Goal: Task Accomplishment & Management: Manage account settings

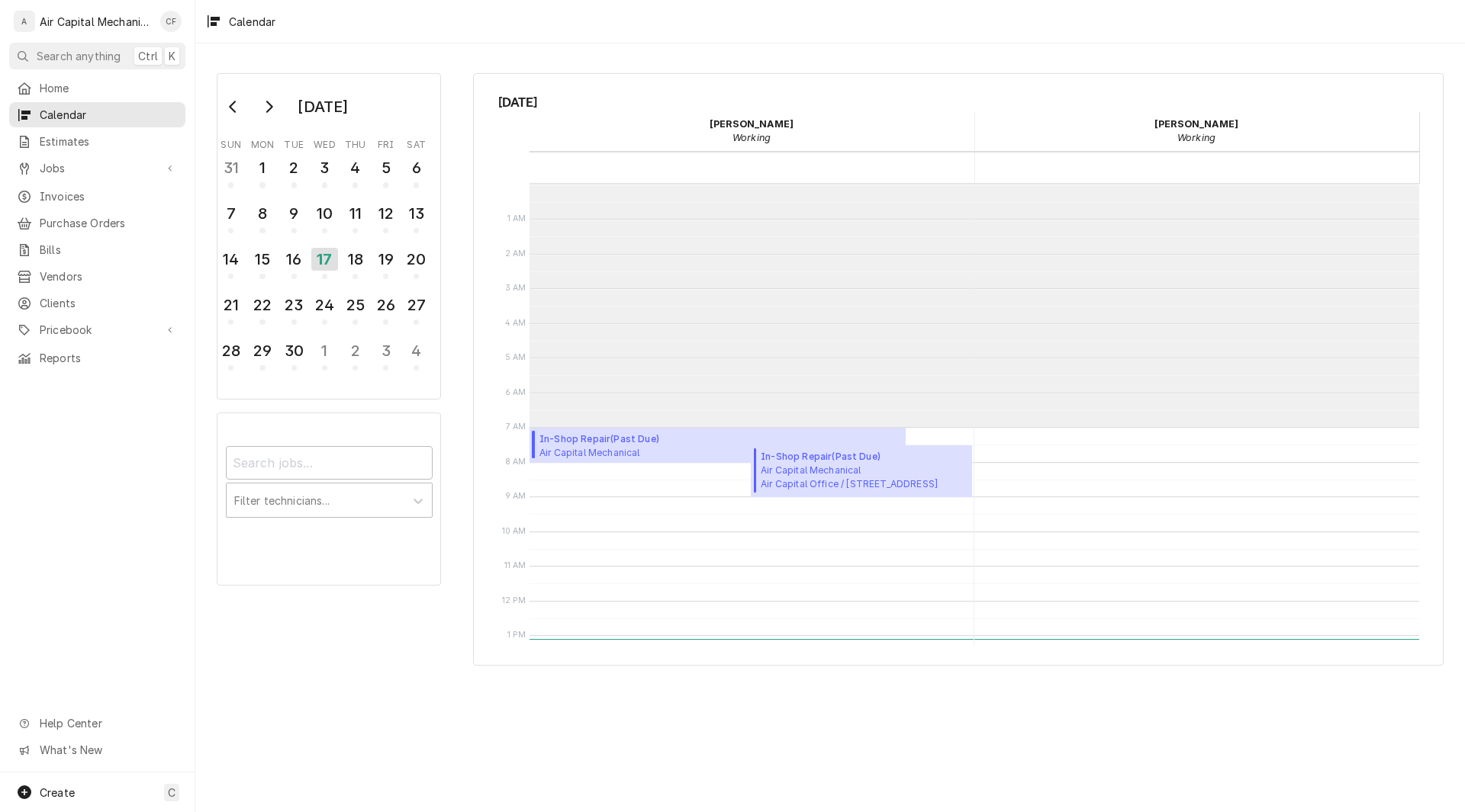
scroll to position [243, 0]
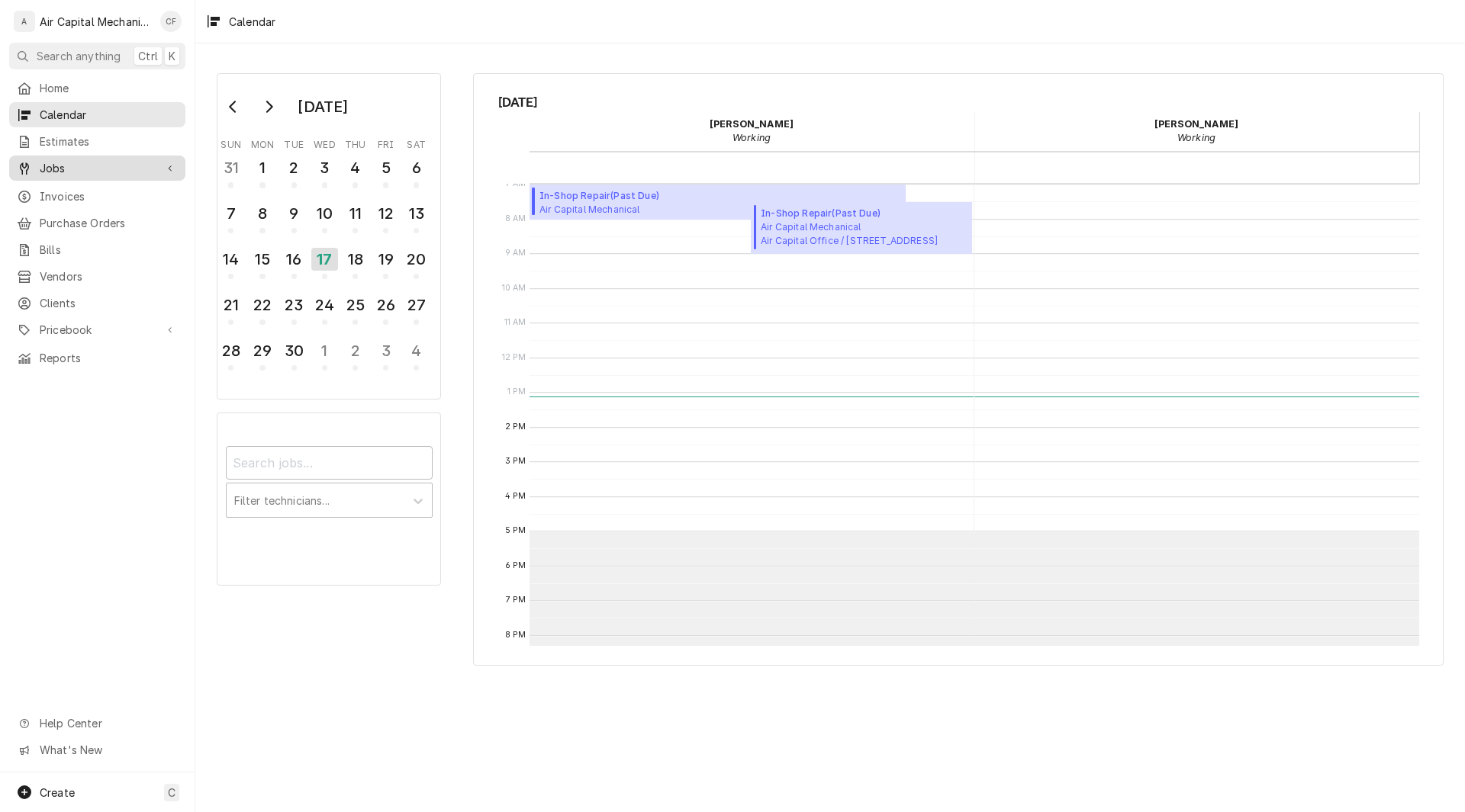
click at [60, 160] on span "Jobs" at bounding box center [97, 168] width 115 height 16
click at [51, 192] on span "Jobs" at bounding box center [108, 195] width 139 height 16
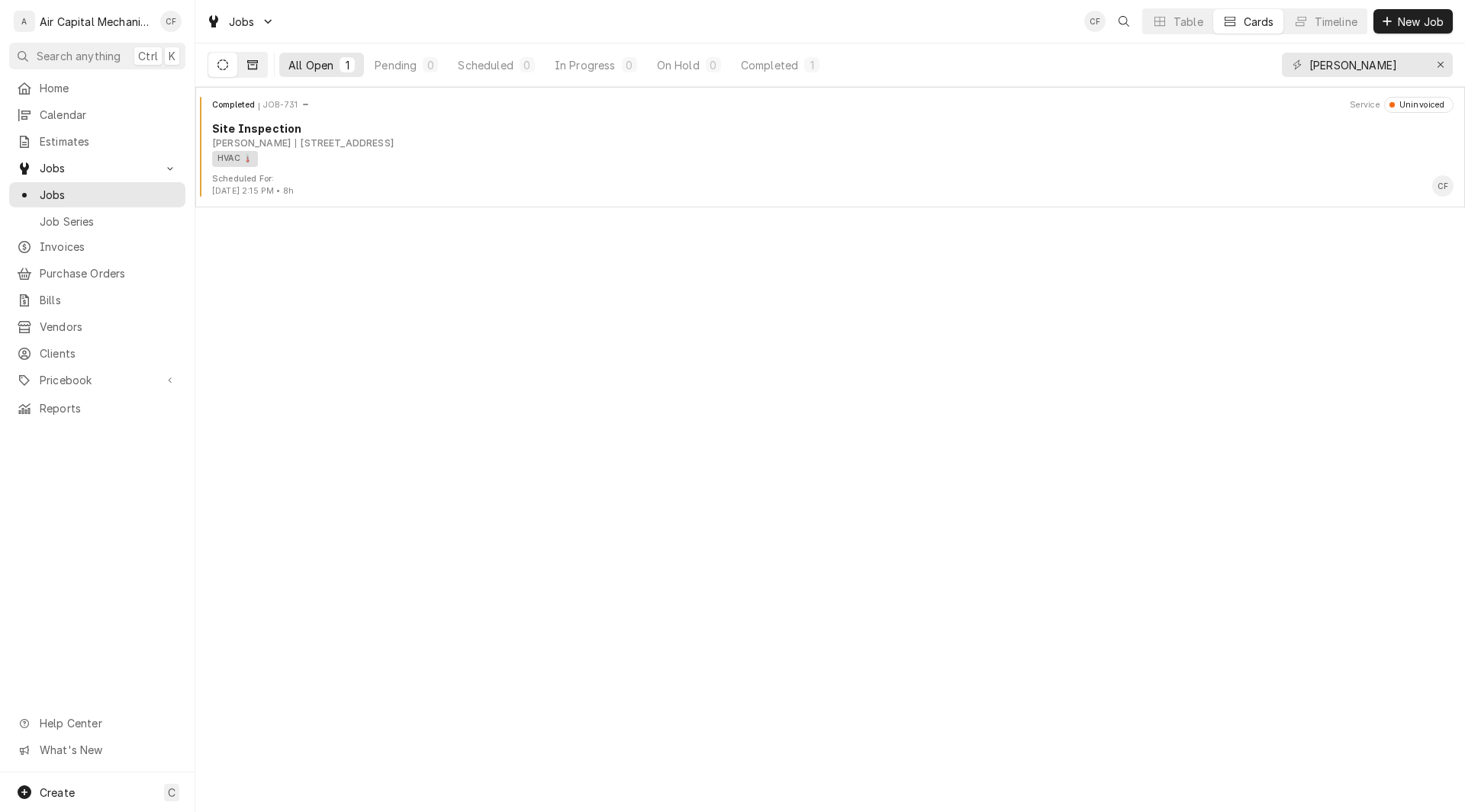
click at [248, 66] on icon "Dynamic Content Wrapper" at bounding box center [253, 65] width 11 height 11
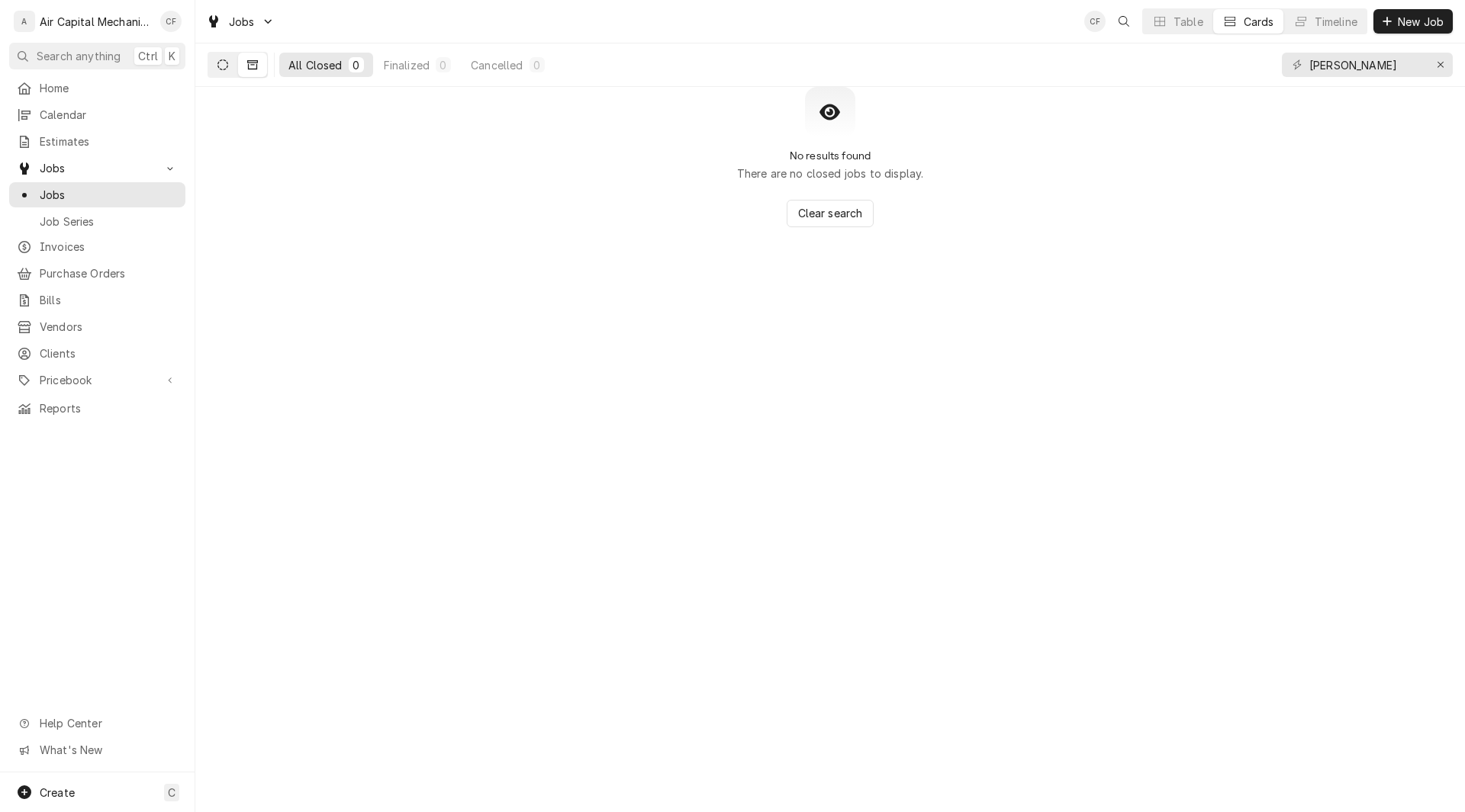
click at [222, 65] on icon "Dynamic Content Wrapper" at bounding box center [223, 65] width 11 height 11
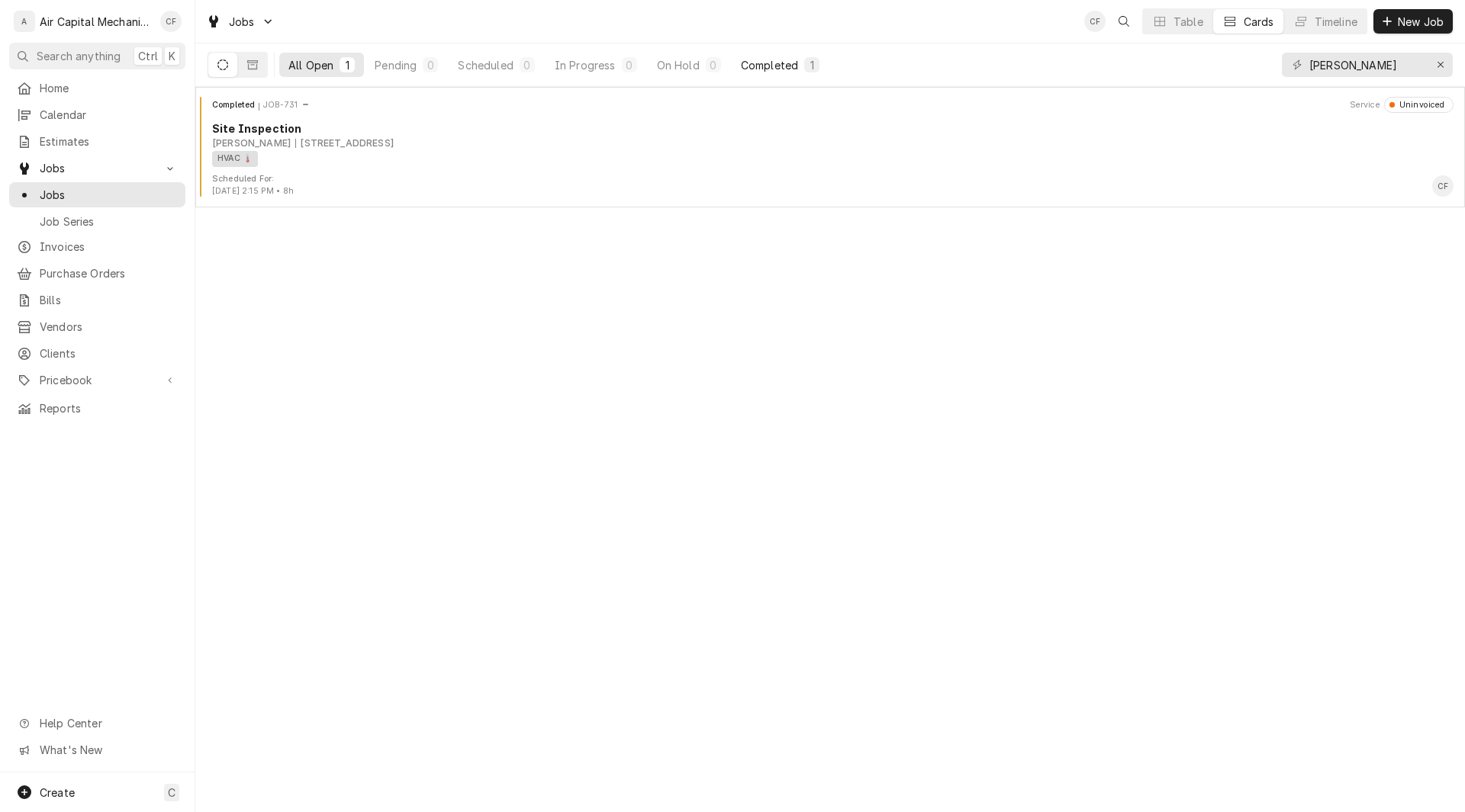
click at [791, 60] on div "Completed" at bounding box center [770, 65] width 57 height 16
click at [56, 80] on span "Home" at bounding box center [108, 88] width 139 height 16
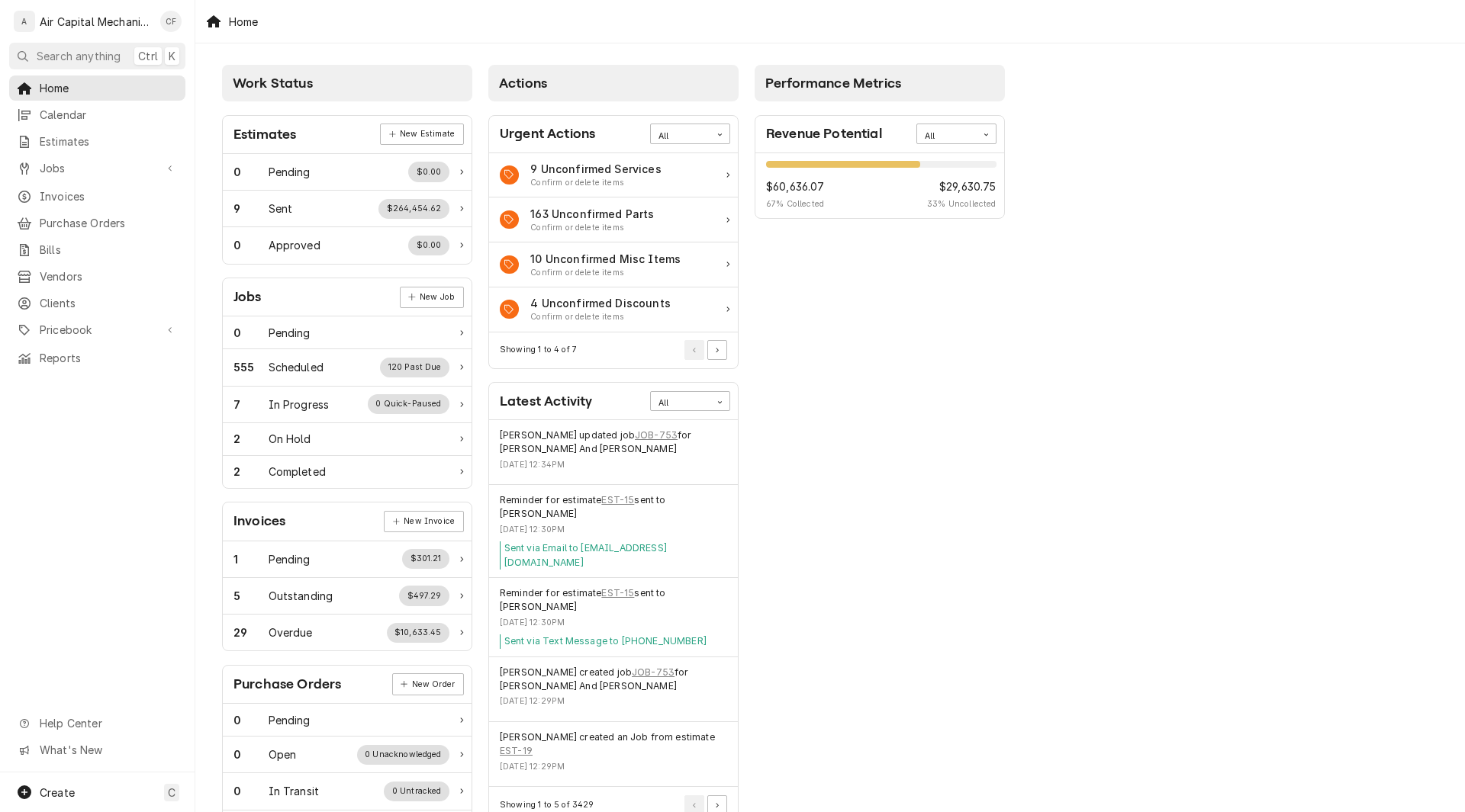
click at [846, 332] on div "Performance Metrics Revenue Potential All 67% $60,636.07 67 % Collected $29,630…" at bounding box center [880, 552] width 266 height 990
click at [65, 107] on span "Calendar" at bounding box center [108, 115] width 139 height 16
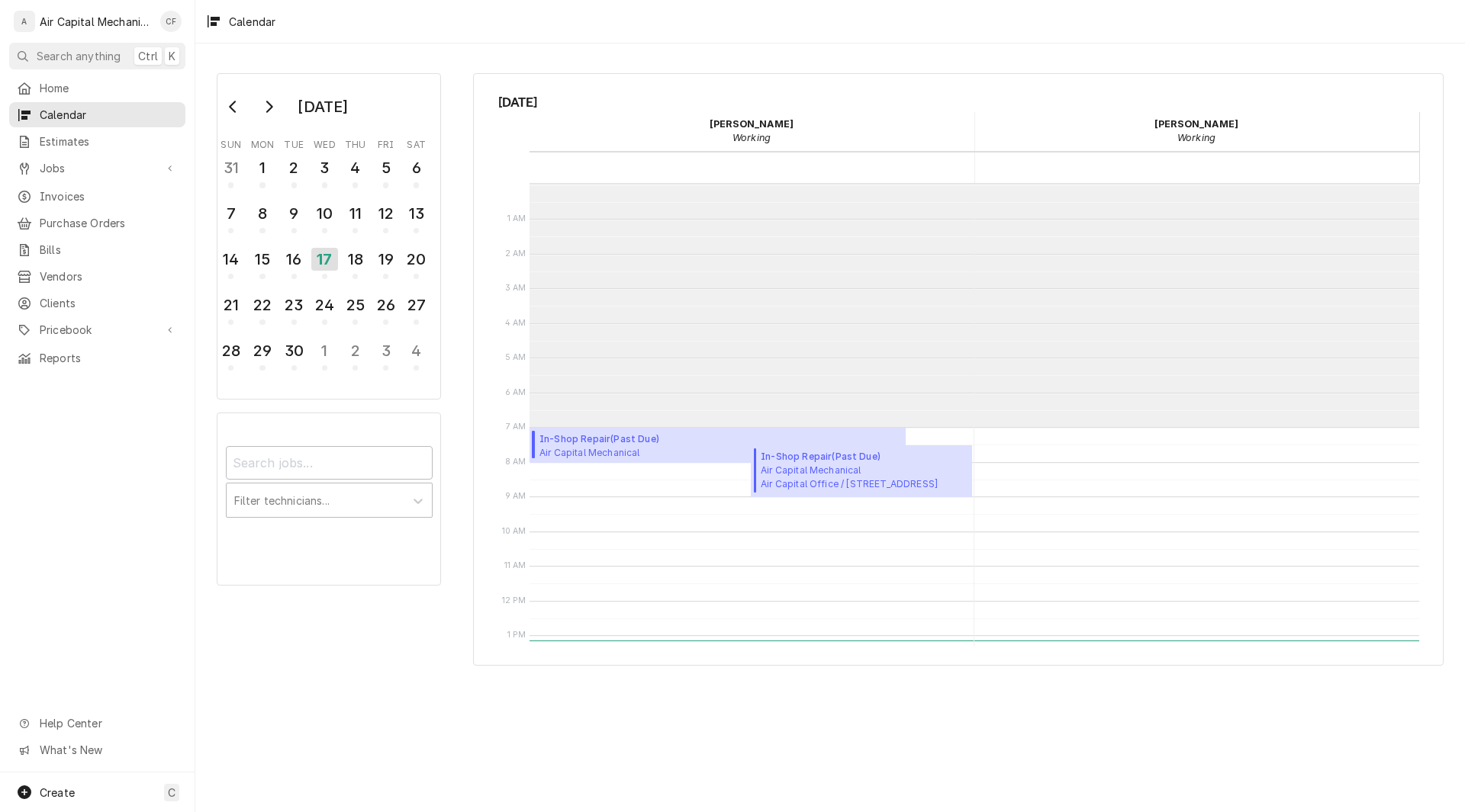
scroll to position [243, 0]
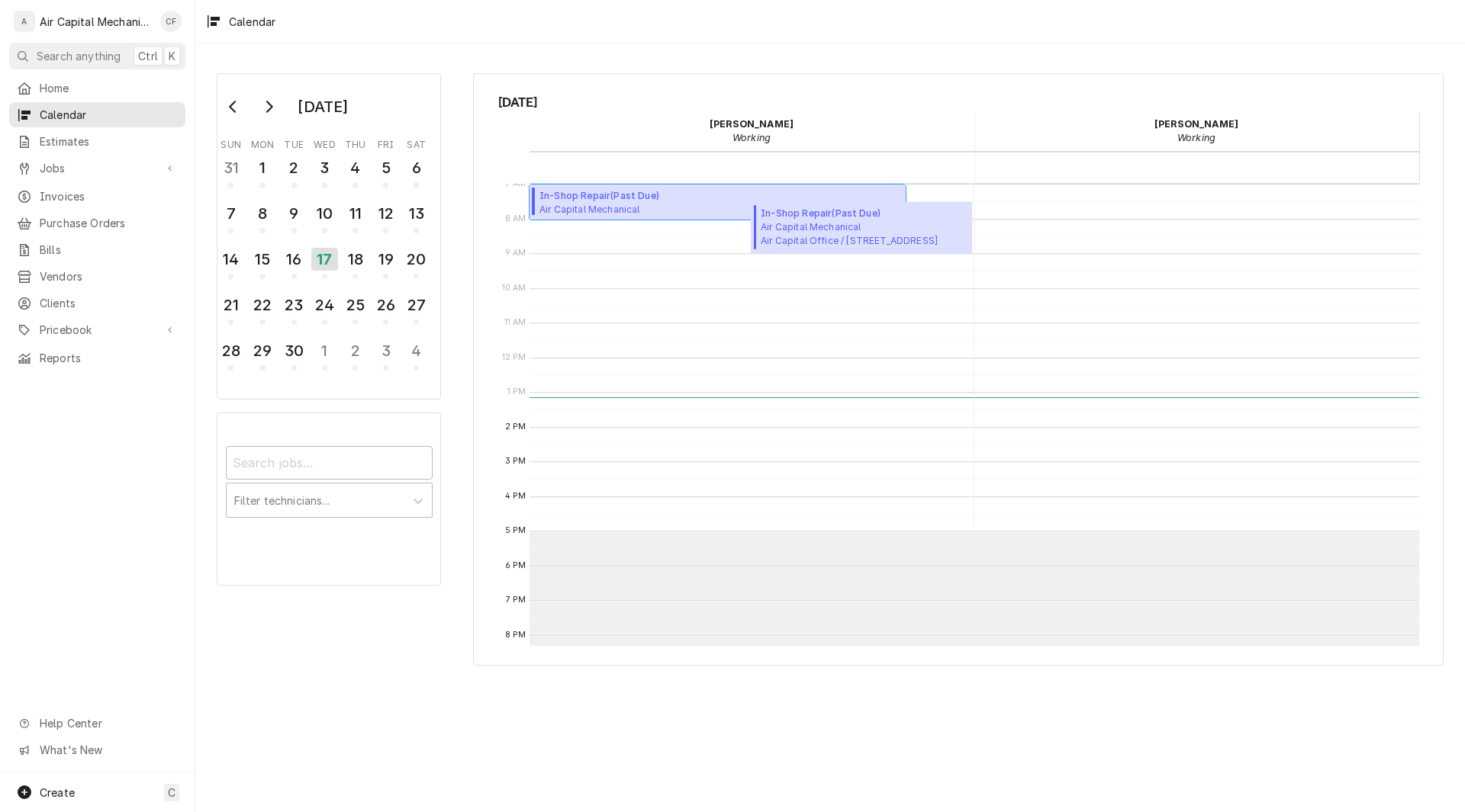
click at [717, 197] on span "In-Shop Repair ( Past Due )" at bounding box center [627, 196] width 177 height 13
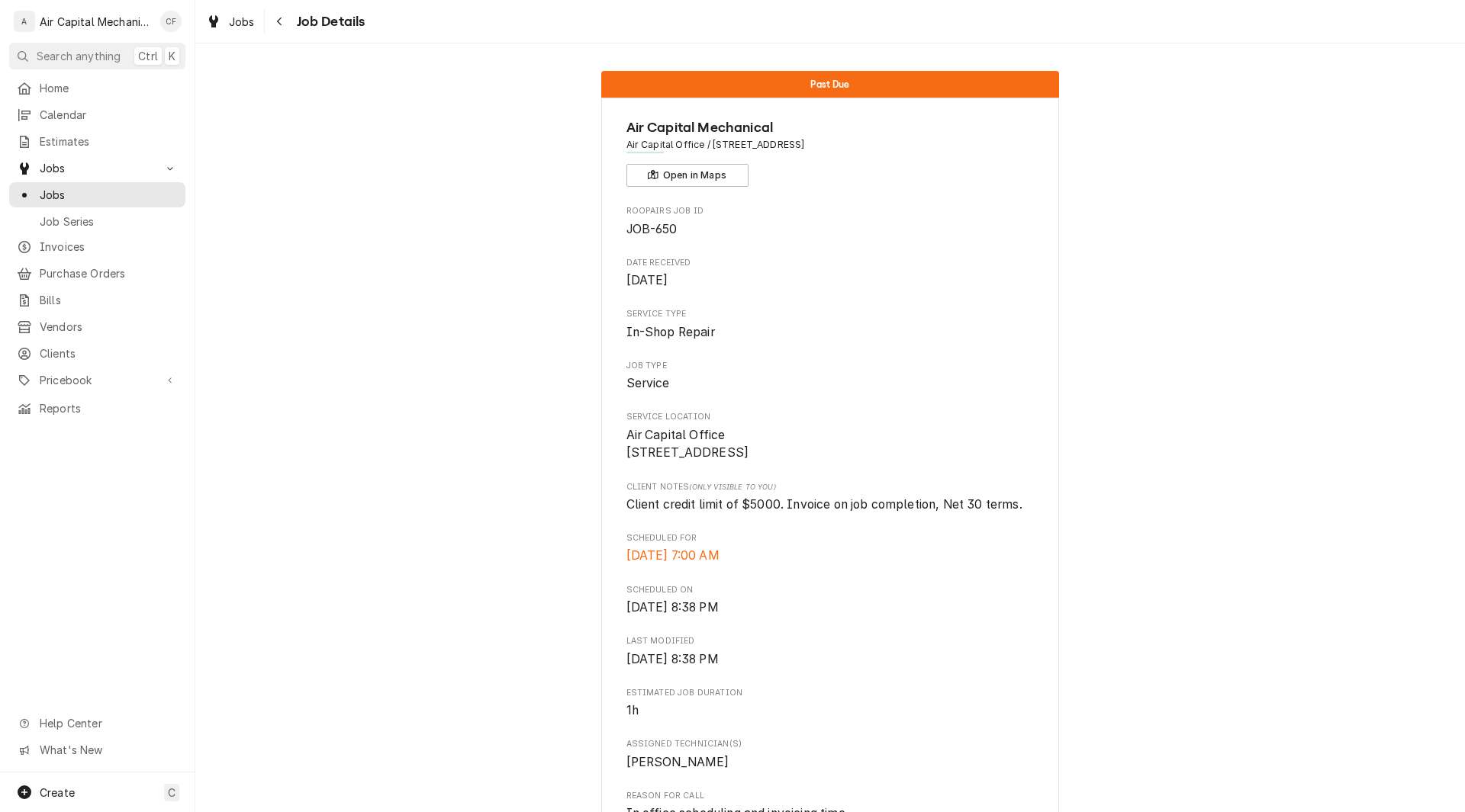
click at [749, 433] on span "Air Capital Office 5680 E Bristol Cir Bel Aire, KS 67220" at bounding box center [830, 444] width 408 height 36
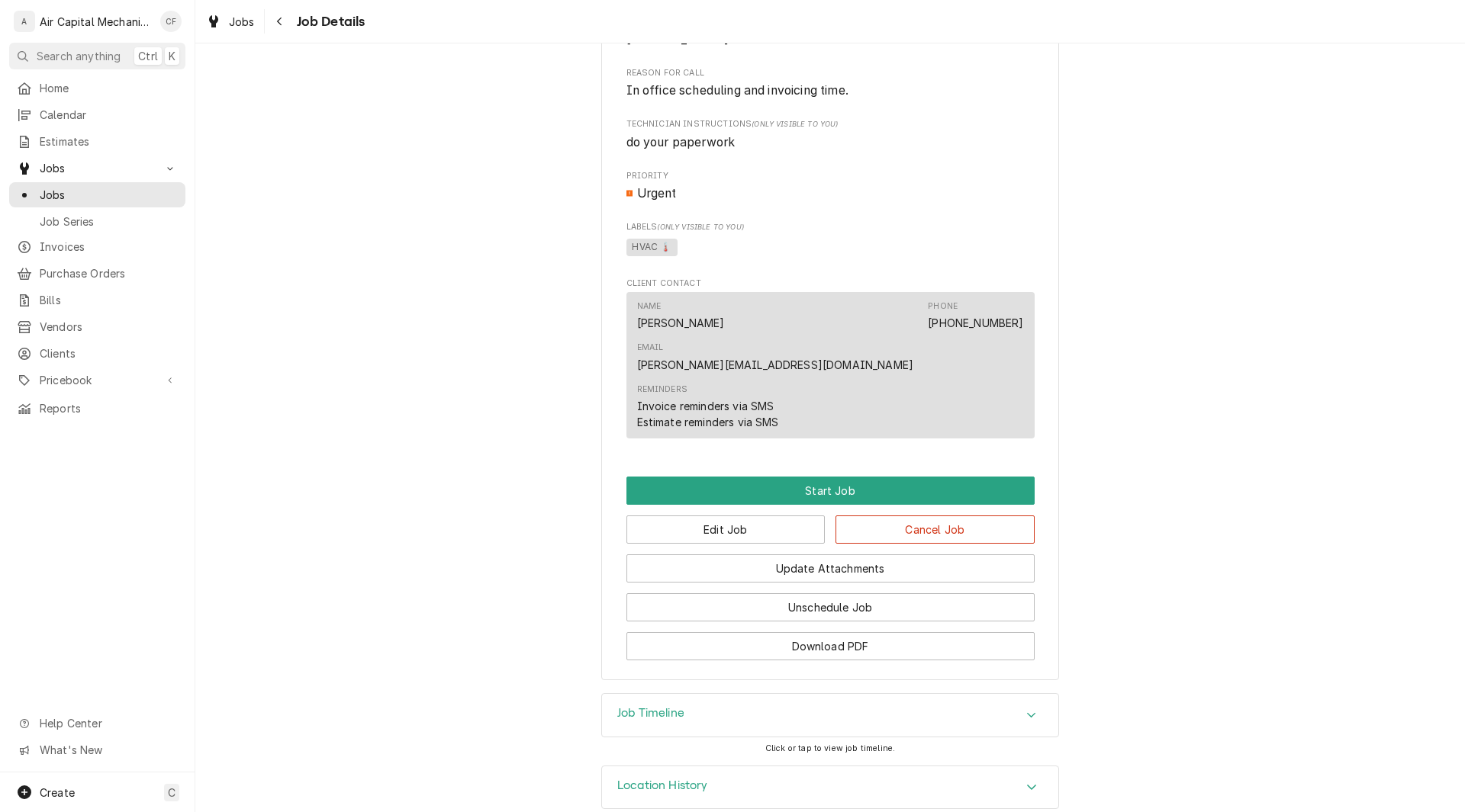
scroll to position [724, 0]
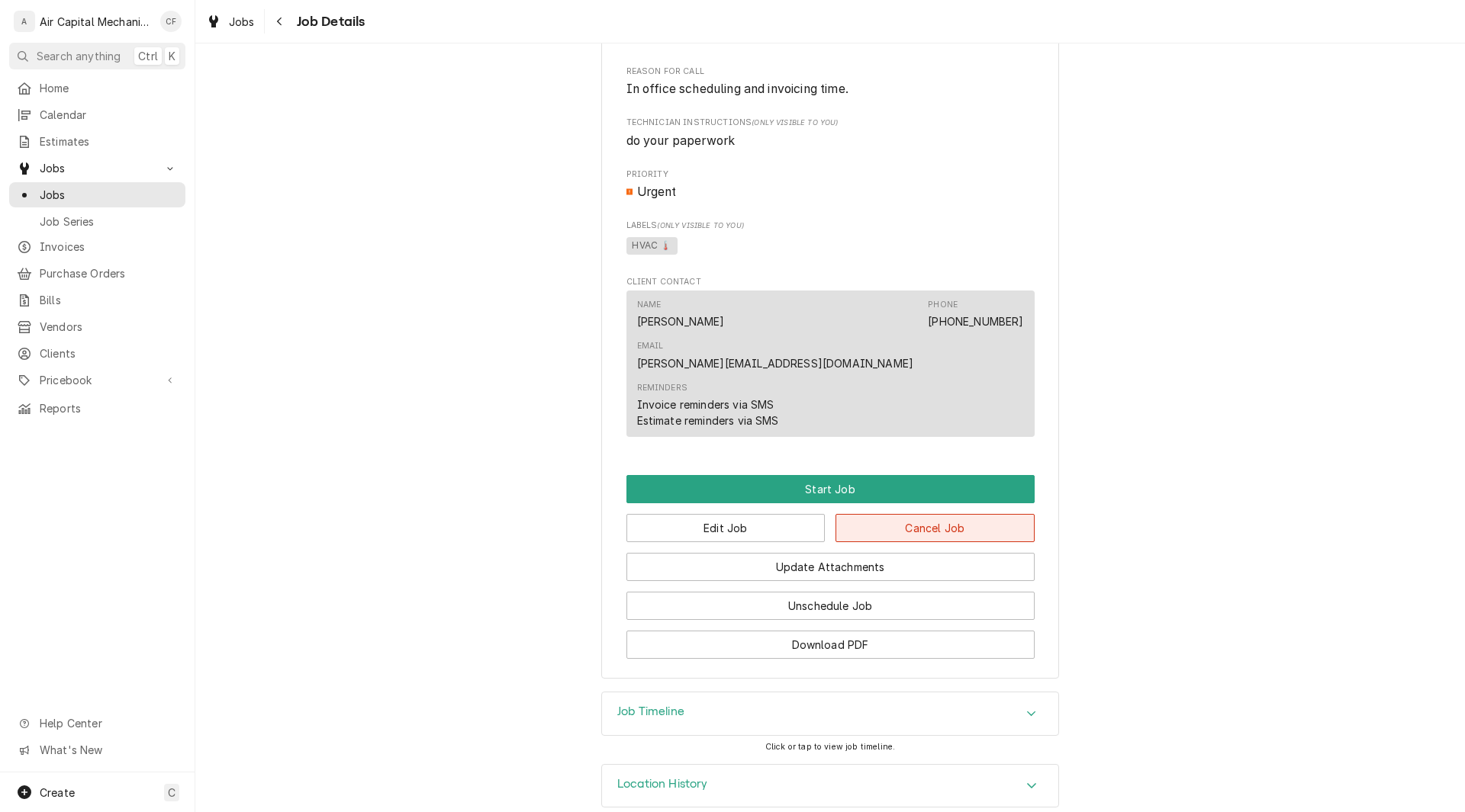
click at [992, 514] on button "Cancel Job" at bounding box center [935, 528] width 199 height 29
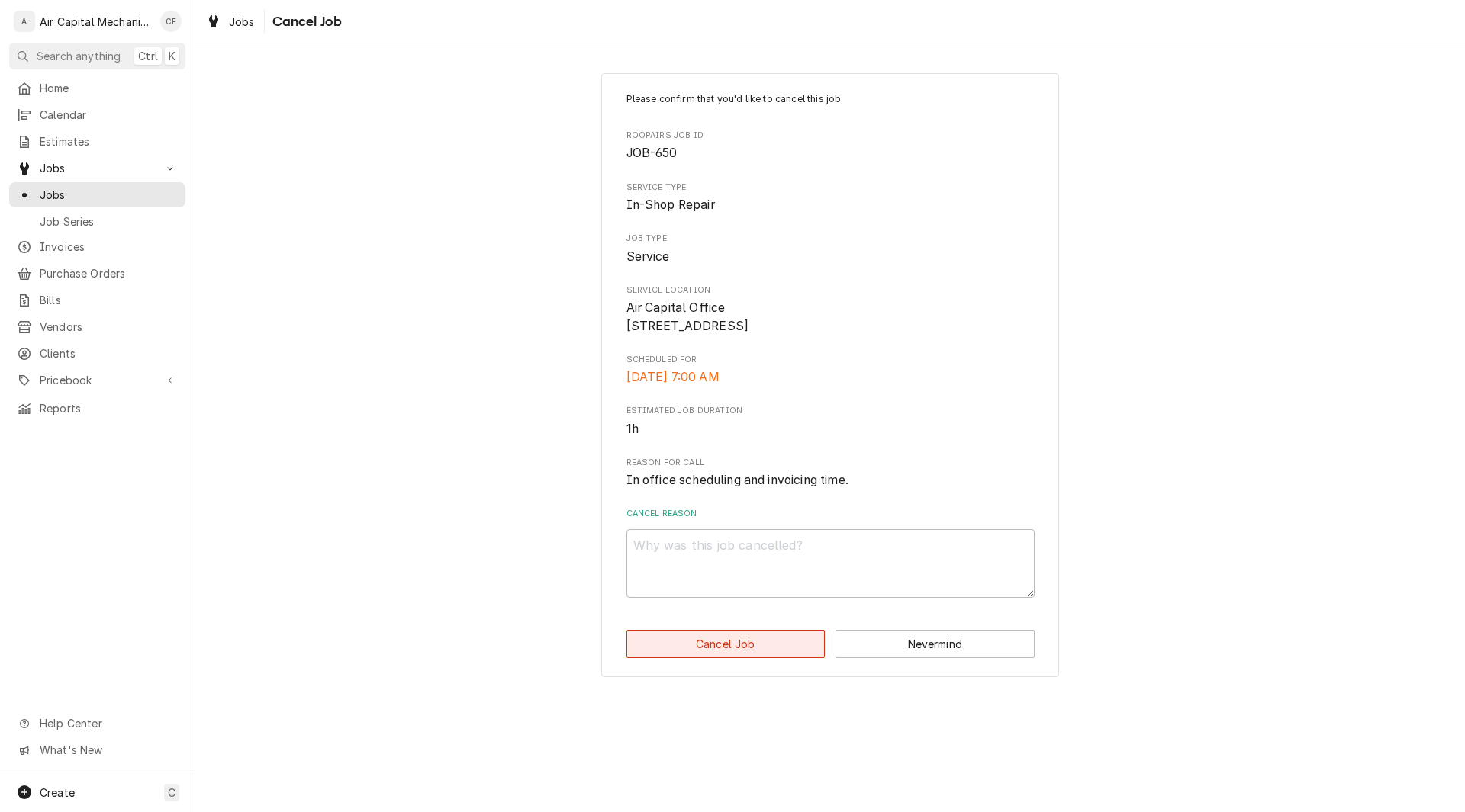
click at [756, 653] on button "Cancel Job" at bounding box center [726, 644] width 199 height 29
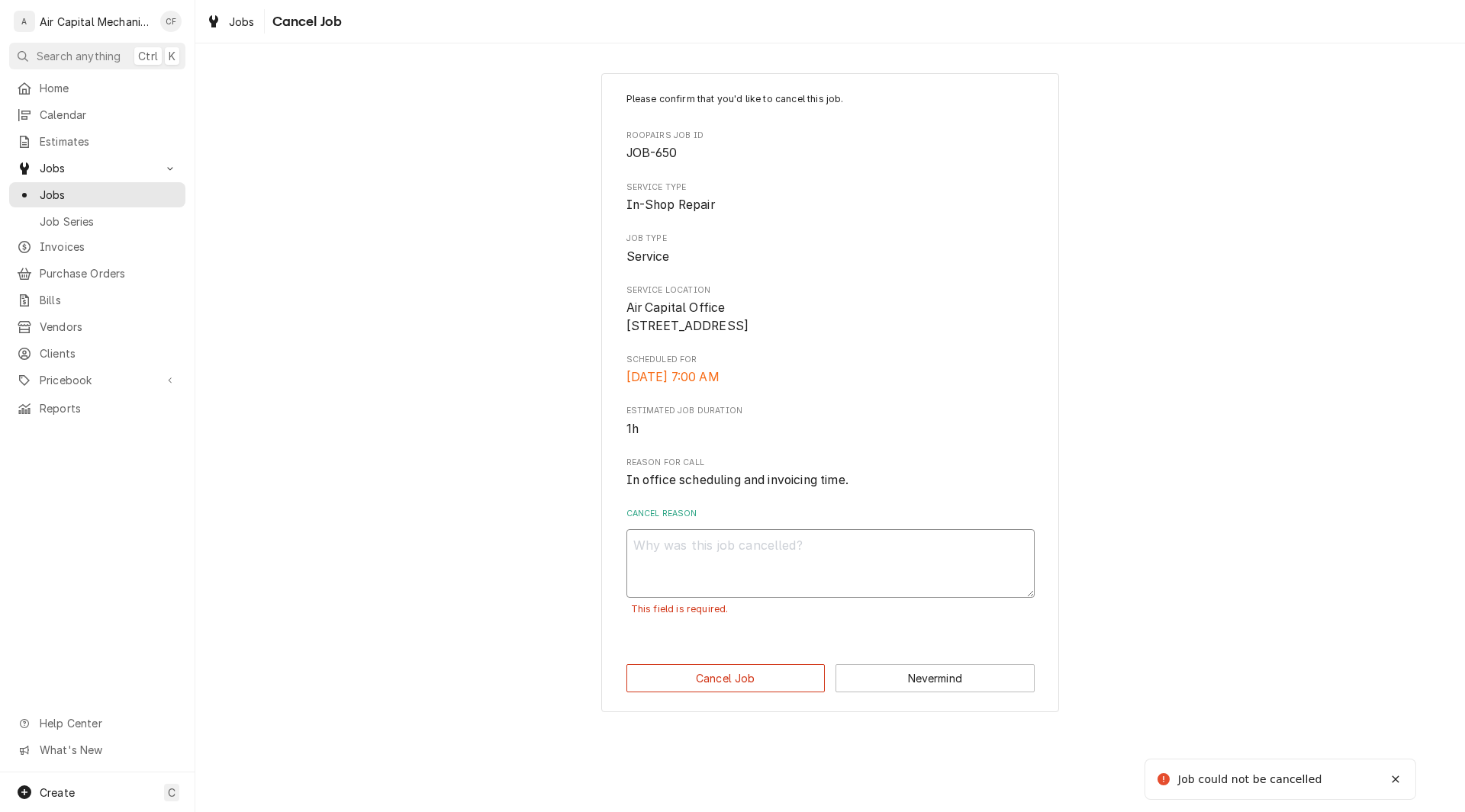
click at [779, 582] on textarea "Cancel Reason" at bounding box center [830, 563] width 408 height 69
type textarea "x"
type textarea "n"
type textarea "x"
type textarea "na"
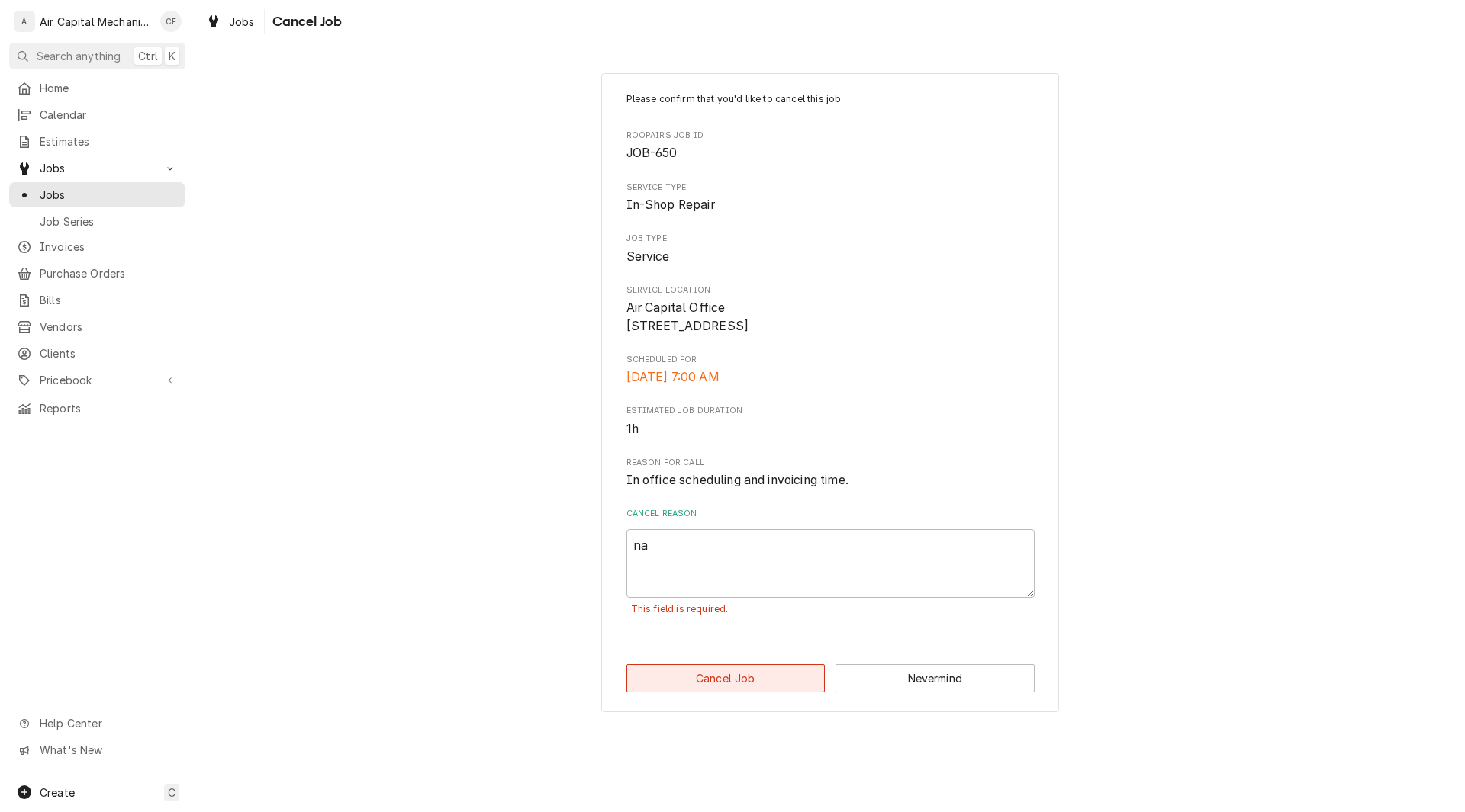
click at [776, 692] on button "Cancel Job" at bounding box center [726, 678] width 199 height 29
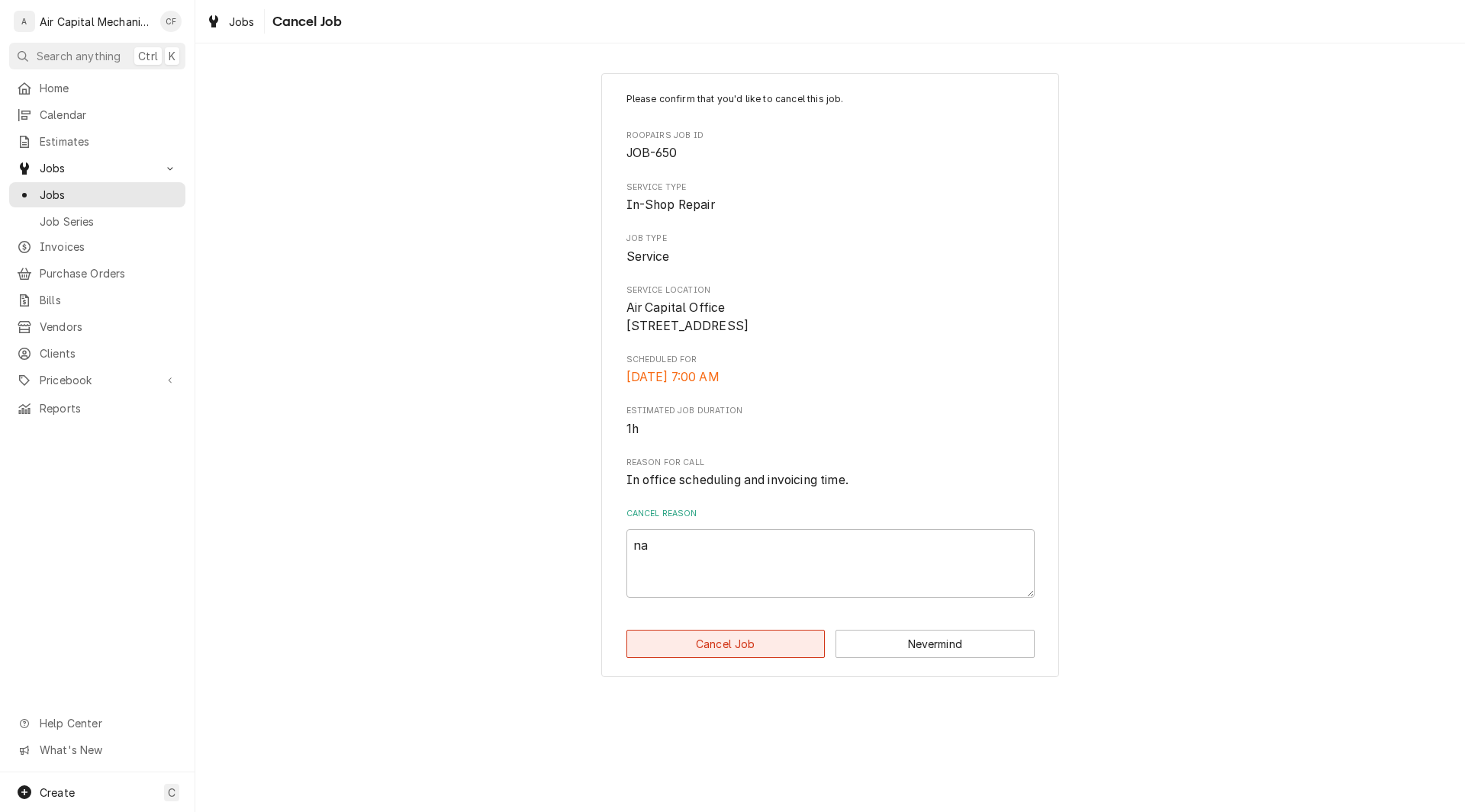
type textarea "x"
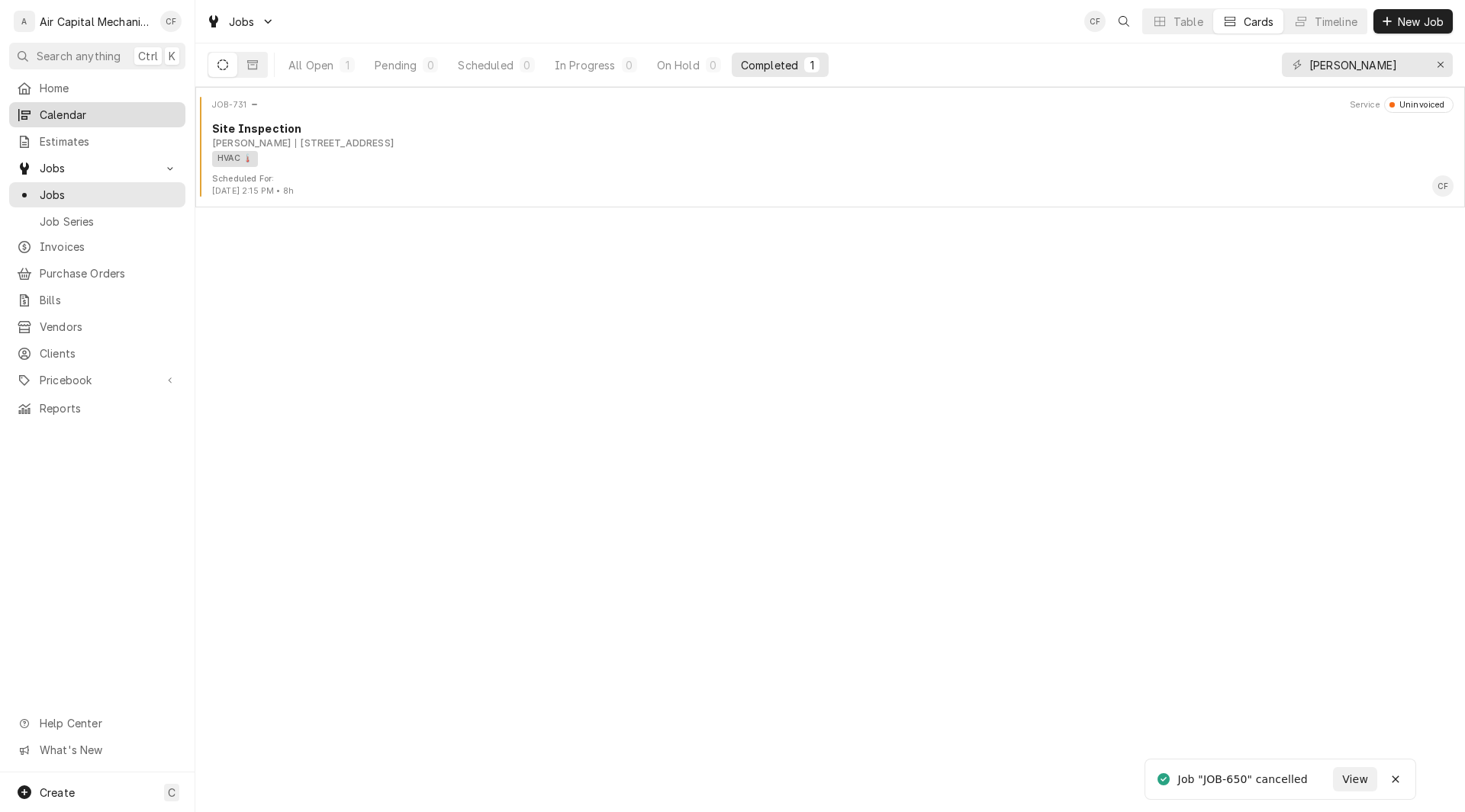
click at [60, 117] on span "Calendar" at bounding box center [108, 115] width 139 height 16
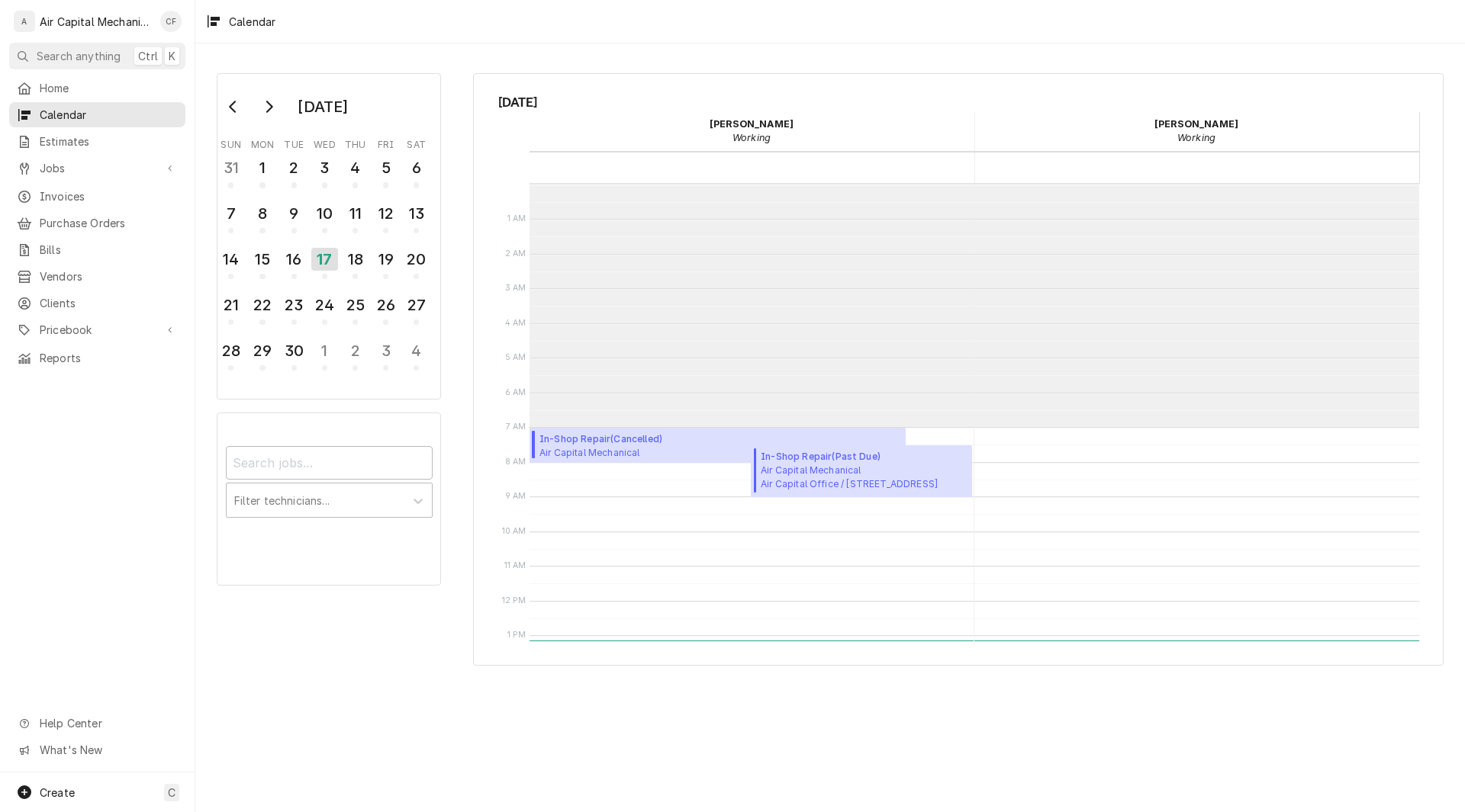
scroll to position [243, 0]
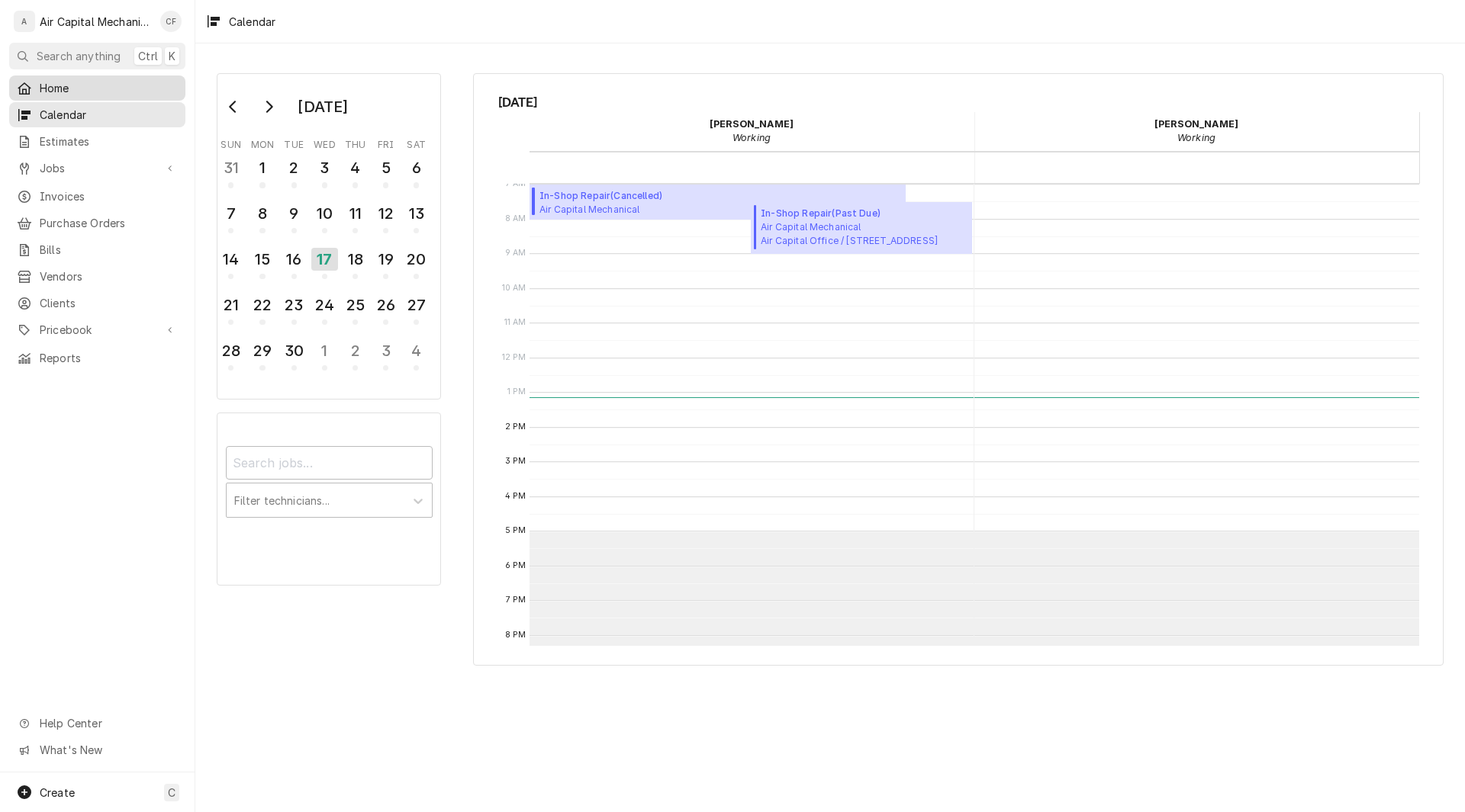
click at [58, 80] on span "Home" at bounding box center [108, 88] width 139 height 16
